Goal: Task Accomplishment & Management: Use online tool/utility

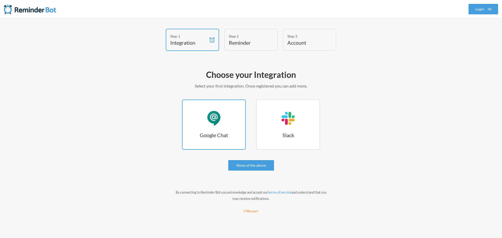
click at [204, 131] on link "Google Chat Google Chat" at bounding box center [214, 125] width 64 height 50
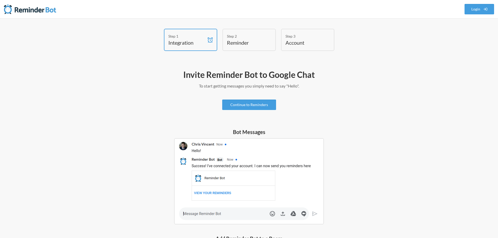
click at [206, 211] on img at bounding box center [249, 181] width 150 height 86
click at [209, 214] on img at bounding box center [249, 181] width 150 height 86
drag, startPoint x: 131, startPoint y: 170, endPoint x: 138, endPoint y: 126, distance: 44.2
click at [242, 42] on h4 "Reminder" at bounding box center [245, 42] width 37 height 7
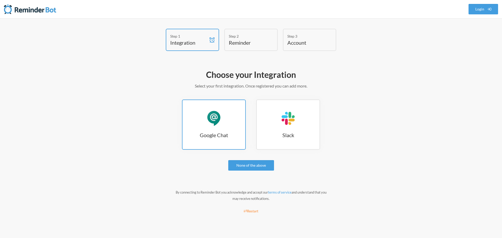
click at [198, 121] on link "Google Chat Google Chat" at bounding box center [214, 125] width 64 height 50
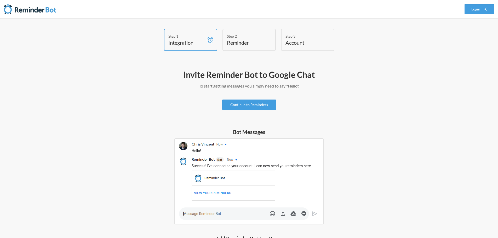
click at [202, 214] on img at bounding box center [249, 181] width 150 height 86
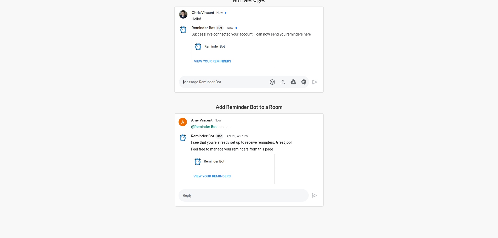
drag, startPoint x: 152, startPoint y: 134, endPoint x: 155, endPoint y: 195, distance: 60.8
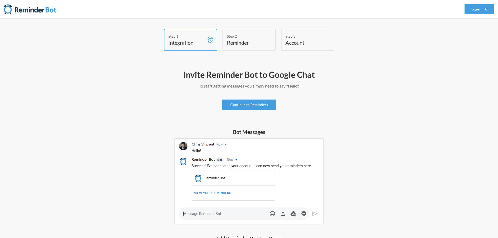
drag, startPoint x: 158, startPoint y: 139, endPoint x: 164, endPoint y: 102, distance: 37.9
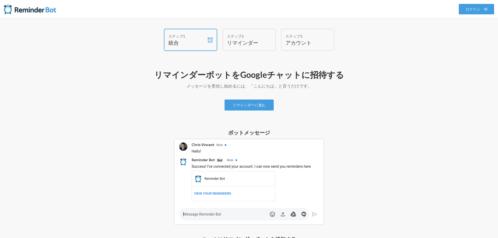
click at [264, 37] on div "ステップ2 リマインダー" at bounding box center [249, 40] width 53 height 22
click at [250, 104] on font "リマインダーに進む" at bounding box center [249, 105] width 33 height 4
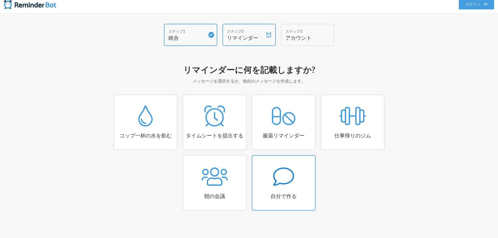
scroll to position [6, 0]
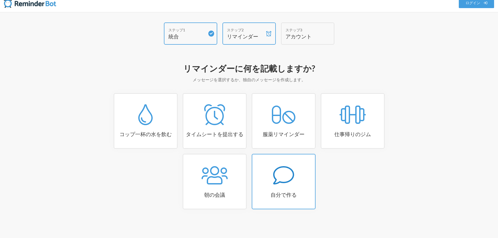
click at [274, 168] on icon at bounding box center [283, 175] width 21 height 21
select select "08:30:00"
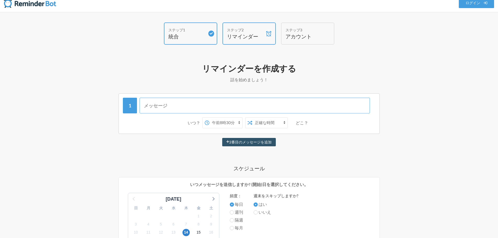
click at [170, 106] on input "text" at bounding box center [255, 106] width 231 height 16
click at [235, 121] on select "午前0時 午前0時15分 午前0時30分 午前0時45分 午前1時 午前1時15分 午前1時30分 午前1時45分 午前2時 午前2時15分 午前2時30分 …" at bounding box center [226, 123] width 33 height 10
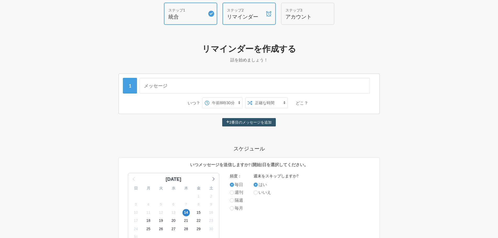
click at [401, 143] on div "リマインダーを作成する 話を始めましょう！ この無効化されたリマインダーからはメッセージが送信されません。メッセージを再度スケジュールするには、このリマインダ…" at bounding box center [249, 214] width 314 height 347
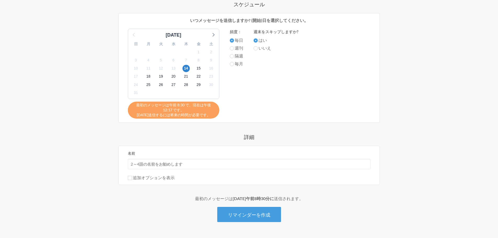
drag, startPoint x: 406, startPoint y: 125, endPoint x: 396, endPoint y: 155, distance: 31.6
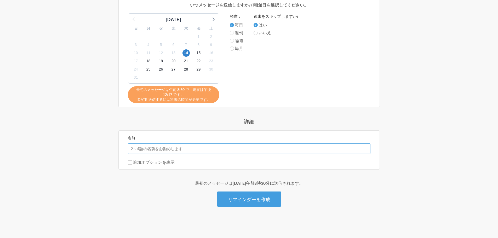
click at [178, 145] on input "名前" at bounding box center [249, 149] width 243 height 10
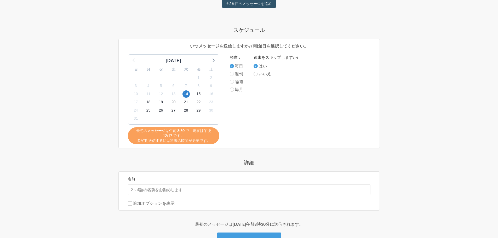
drag, startPoint x: 370, startPoint y: 137, endPoint x: 371, endPoint y: 111, distance: 25.9
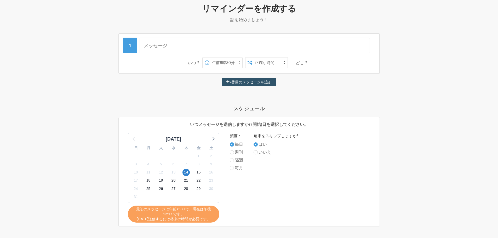
scroll to position [0, 0]
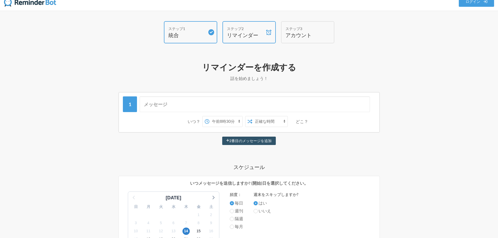
drag, startPoint x: 322, startPoint y: 99, endPoint x: 322, endPoint y: 68, distance: 30.6
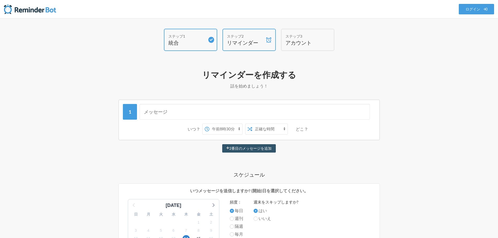
drag, startPoint x: 365, startPoint y: 166, endPoint x: 367, endPoint y: 127, distance: 38.8
drag, startPoint x: 271, startPoint y: 120, endPoint x: 272, endPoint y: 92, distance: 27.5
click at [206, 115] on input "text" at bounding box center [255, 112] width 231 height 16
type input "テスト"
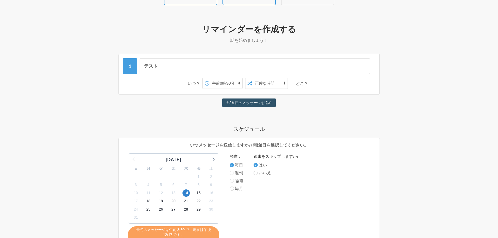
scroll to position [52, 0]
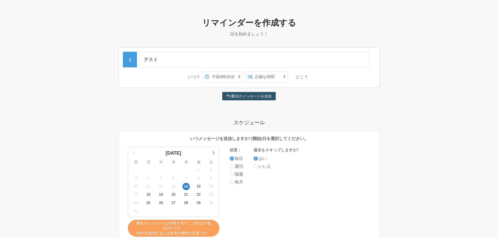
click at [234, 182] on label "毎月" at bounding box center [236, 182] width 13 height 6
click at [234, 182] on input "毎月" at bounding box center [232, 182] width 4 height 4
radio input "true"
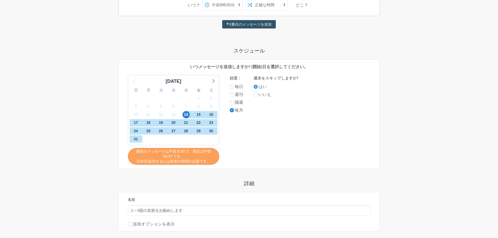
scroll to position [157, 0]
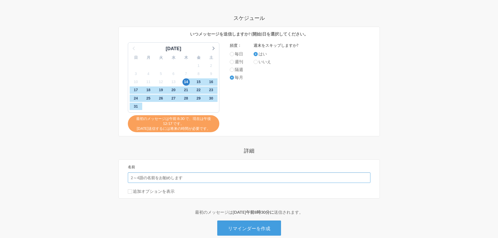
click at [163, 180] on input "名前" at bounding box center [249, 178] width 243 height 10
type input "野口"
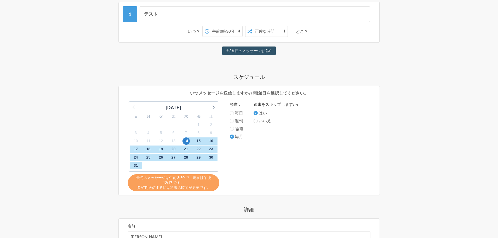
scroll to position [0, 0]
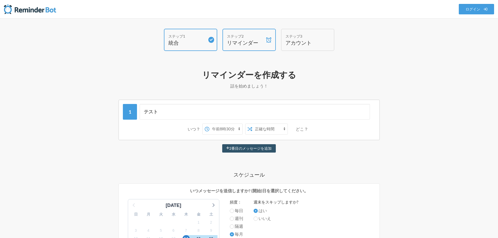
drag, startPoint x: 189, startPoint y: 204, endPoint x: 195, endPoint y: 164, distance: 40.6
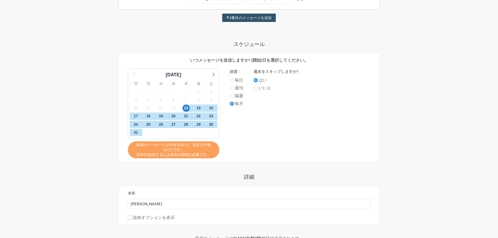
scroll to position [157, 0]
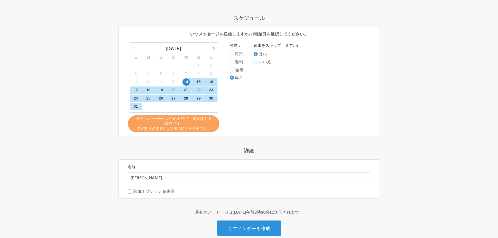
click at [251, 225] on button "リマインダーを作成" at bounding box center [249, 228] width 64 height 15
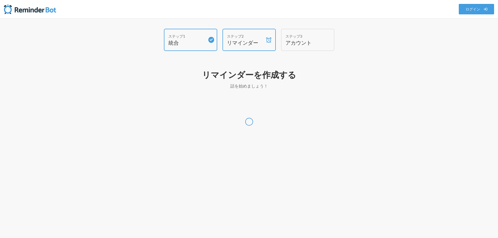
scroll to position [0, 0]
select select "Asia/Tokyo"
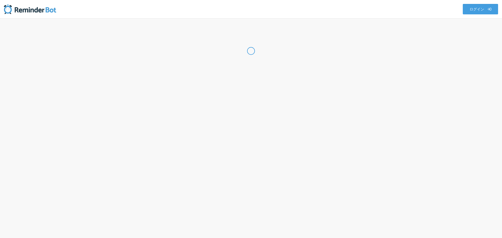
select select "JP"
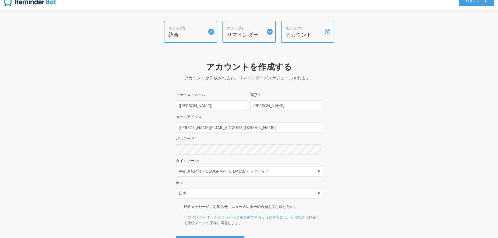
scroll to position [34, 0]
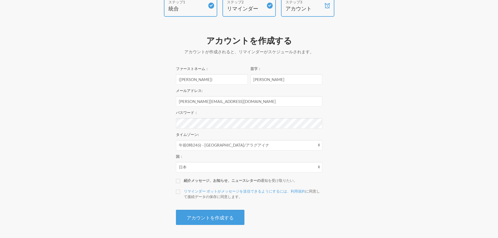
drag, startPoint x: 143, startPoint y: 86, endPoint x: 160, endPoint y: 149, distance: 65.1
